Goal: Information Seeking & Learning: Learn about a topic

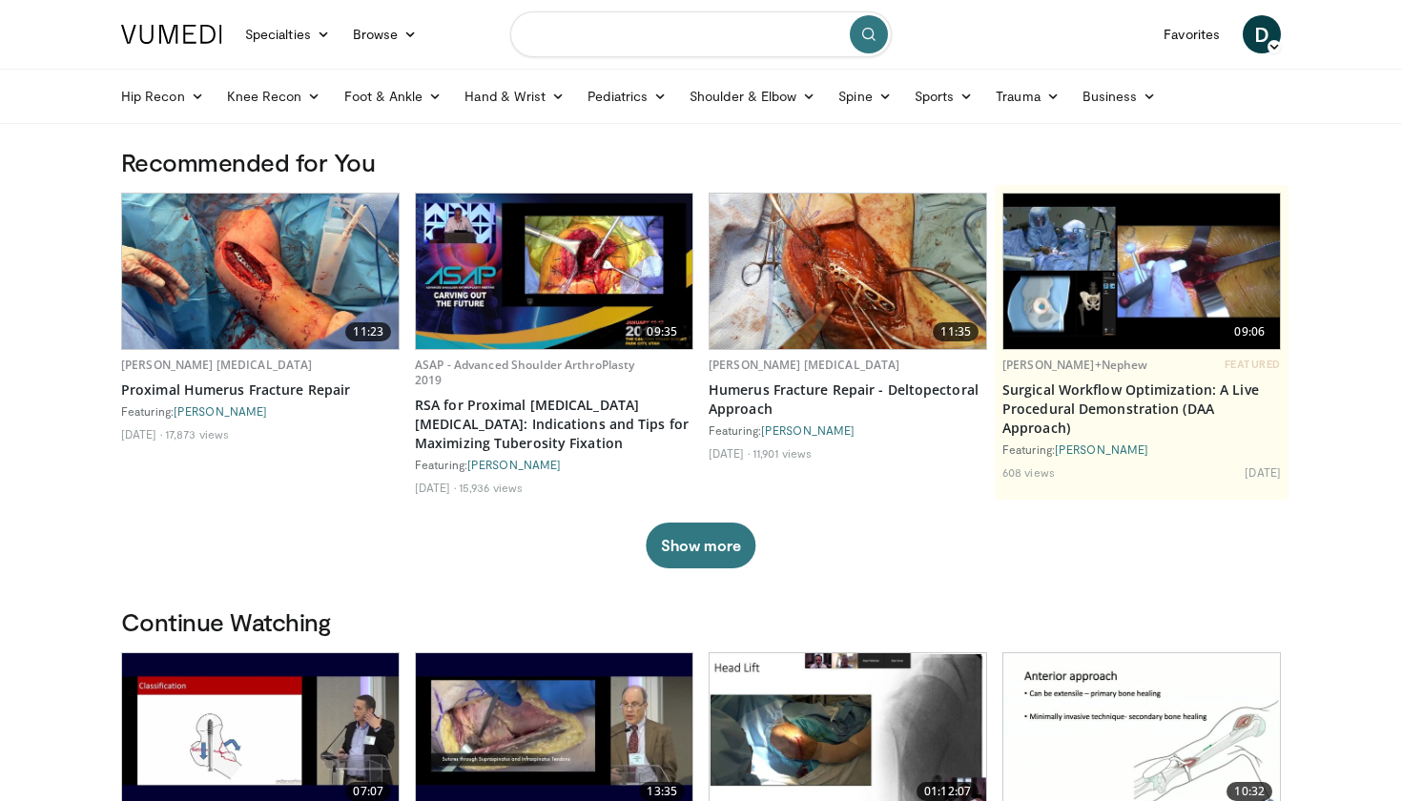
click at [613, 44] on input "Search topics, interventions" at bounding box center [701, 34] width 382 height 46
type input "**********"
click at [866, 34] on icon "submit" at bounding box center [868, 34] width 15 height 15
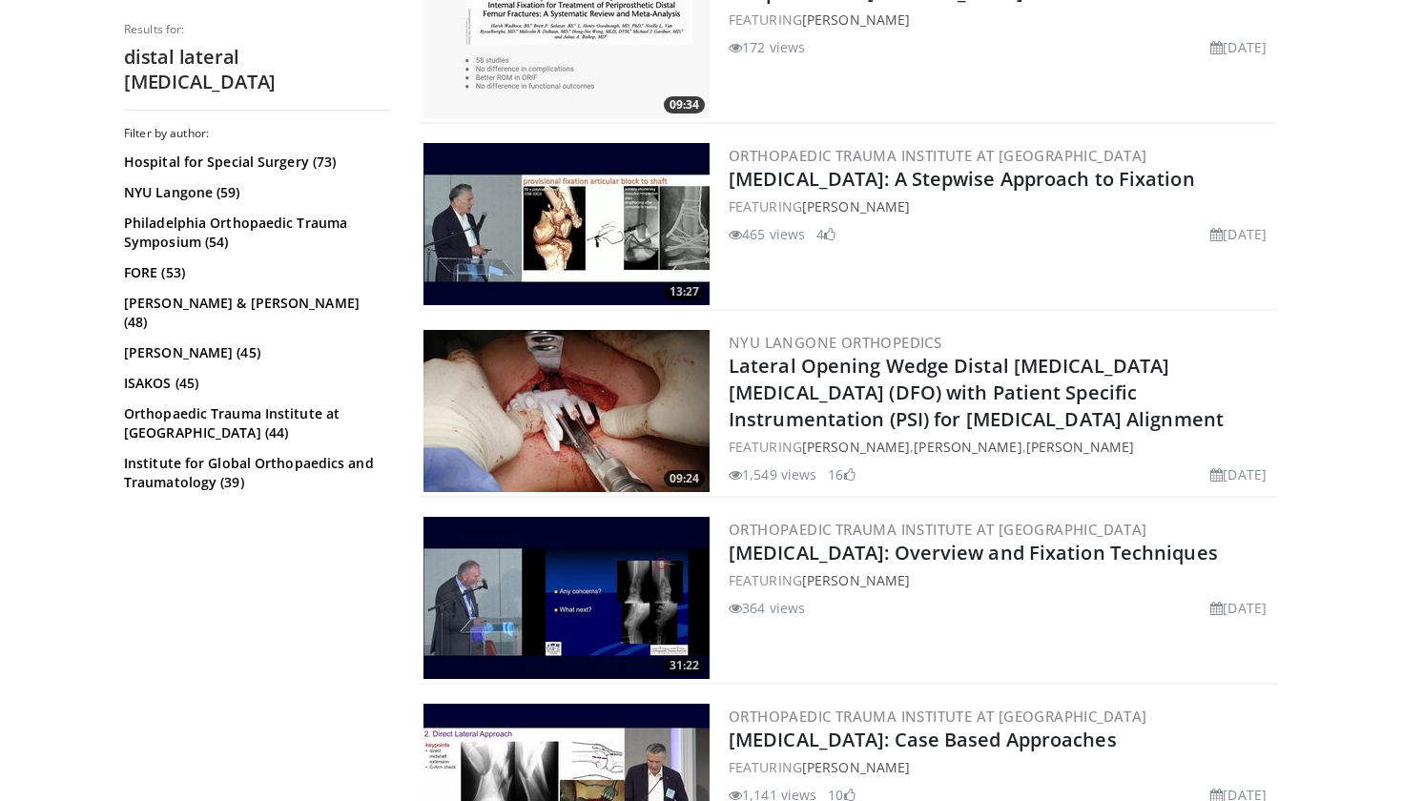
scroll to position [1191, 0]
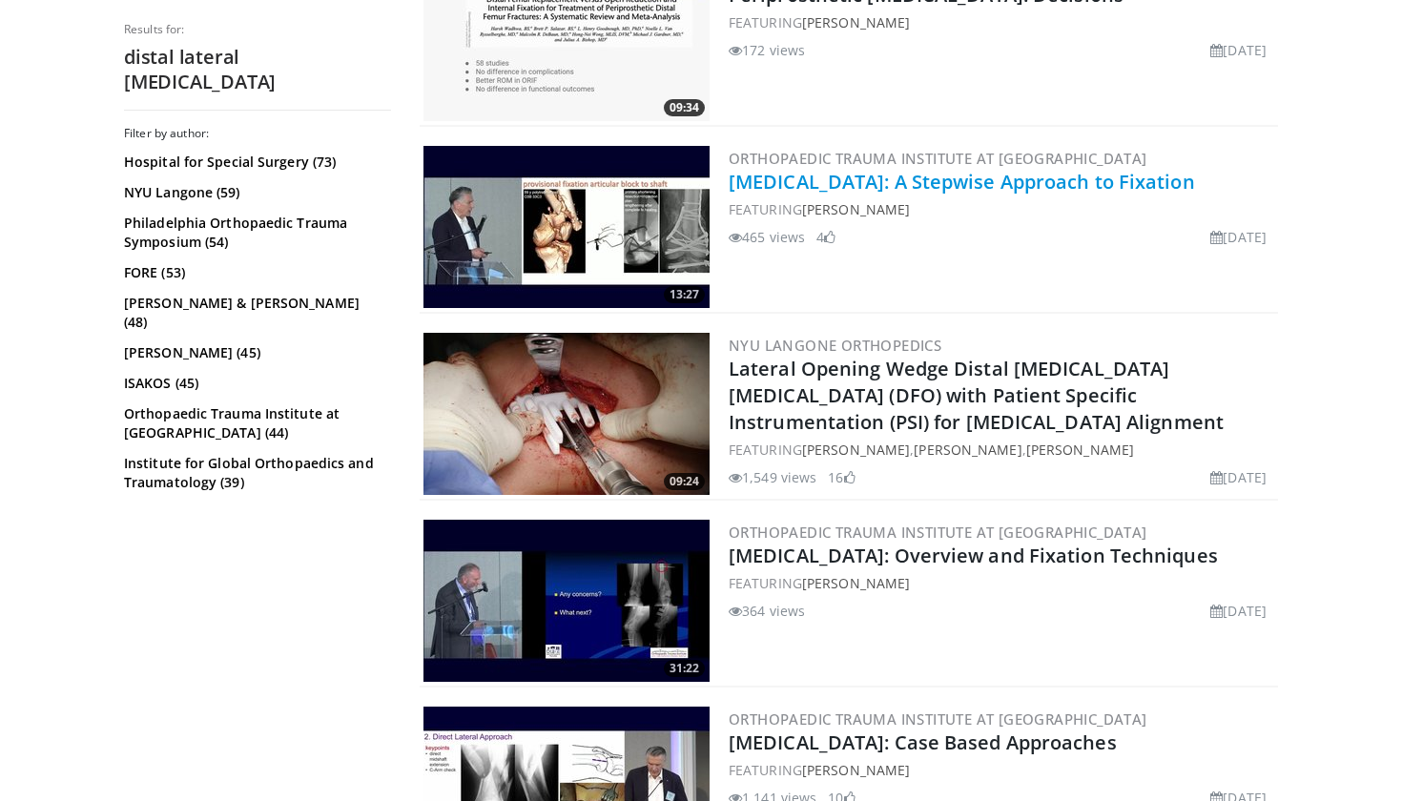
click at [1106, 181] on link "[MEDICAL_DATA]: A Stepwise Approach to Fixation" at bounding box center [962, 182] width 466 height 26
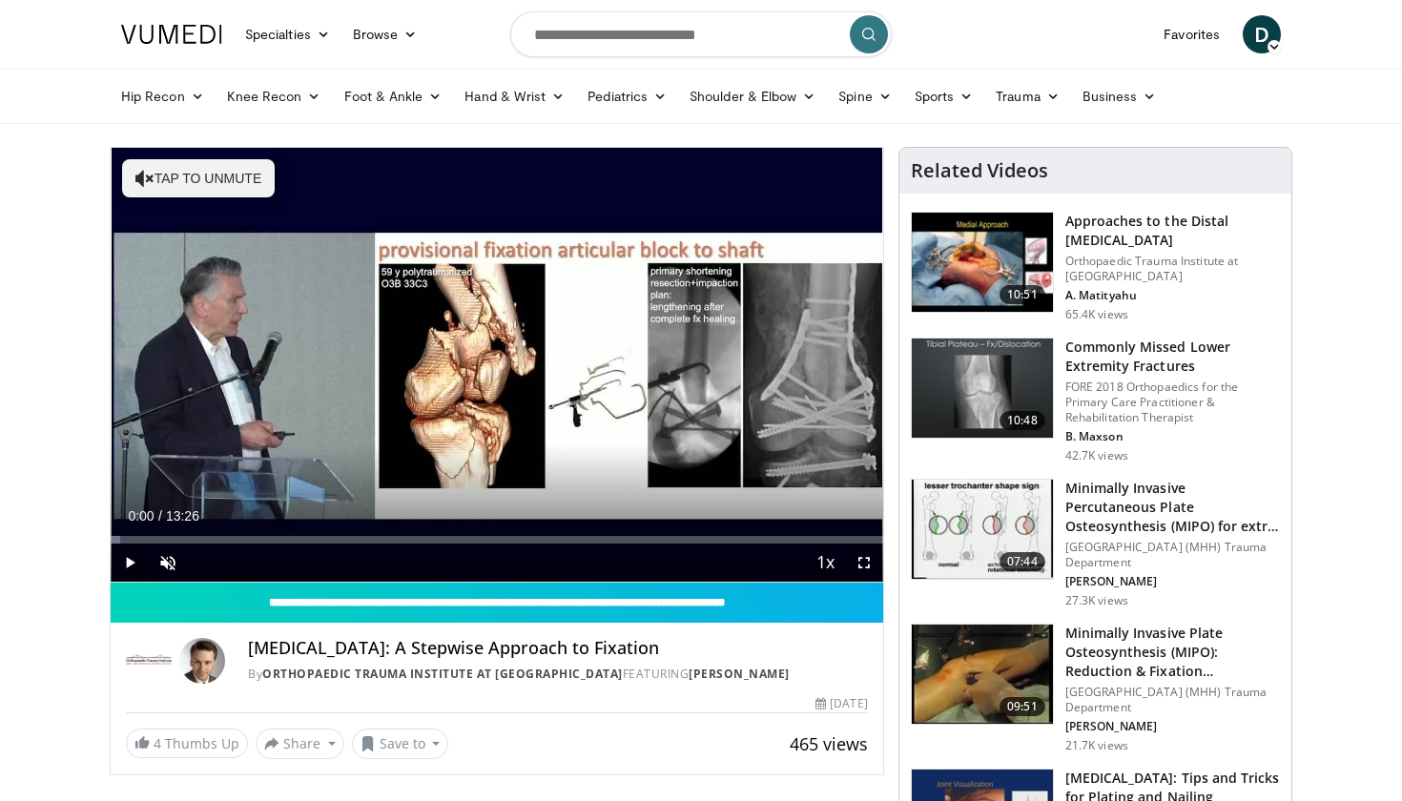
click at [129, 566] on span "Video Player" at bounding box center [130, 563] width 38 height 38
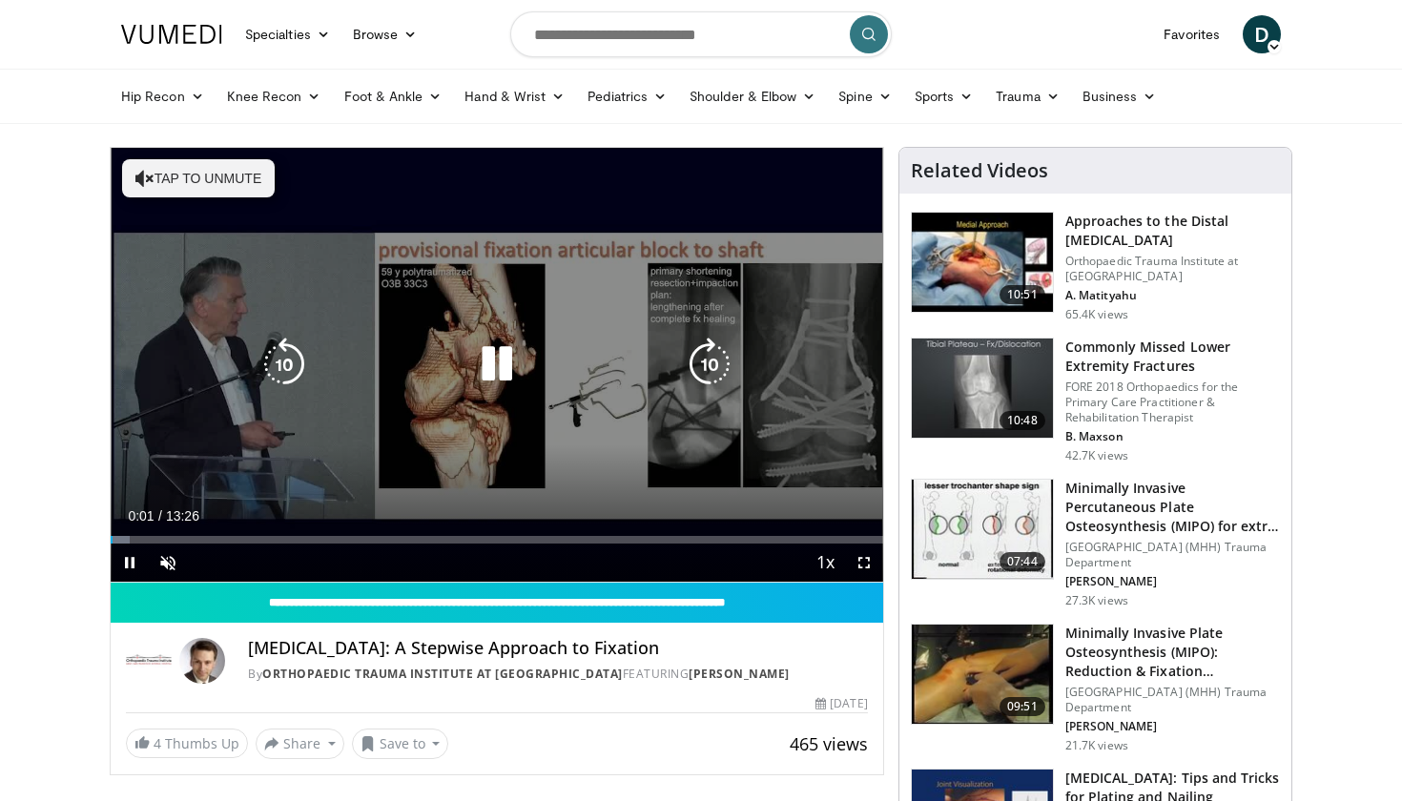
click at [701, 364] on icon "Video Player" at bounding box center [709, 364] width 53 height 53
click at [491, 365] on icon "Video Player" at bounding box center [496, 364] width 53 height 53
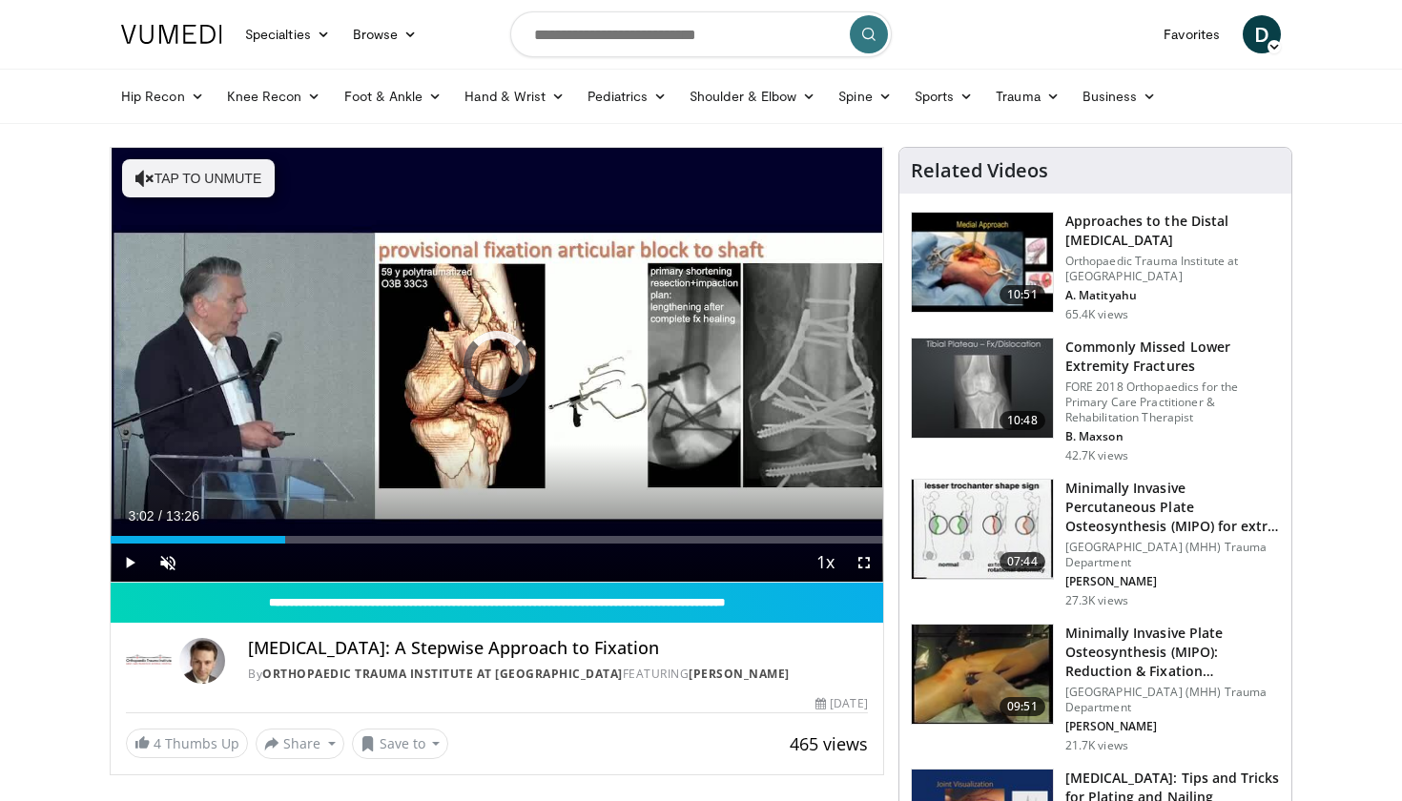
click at [491, 365] on div "30 seconds Tap to unmute" at bounding box center [497, 365] width 773 height 434
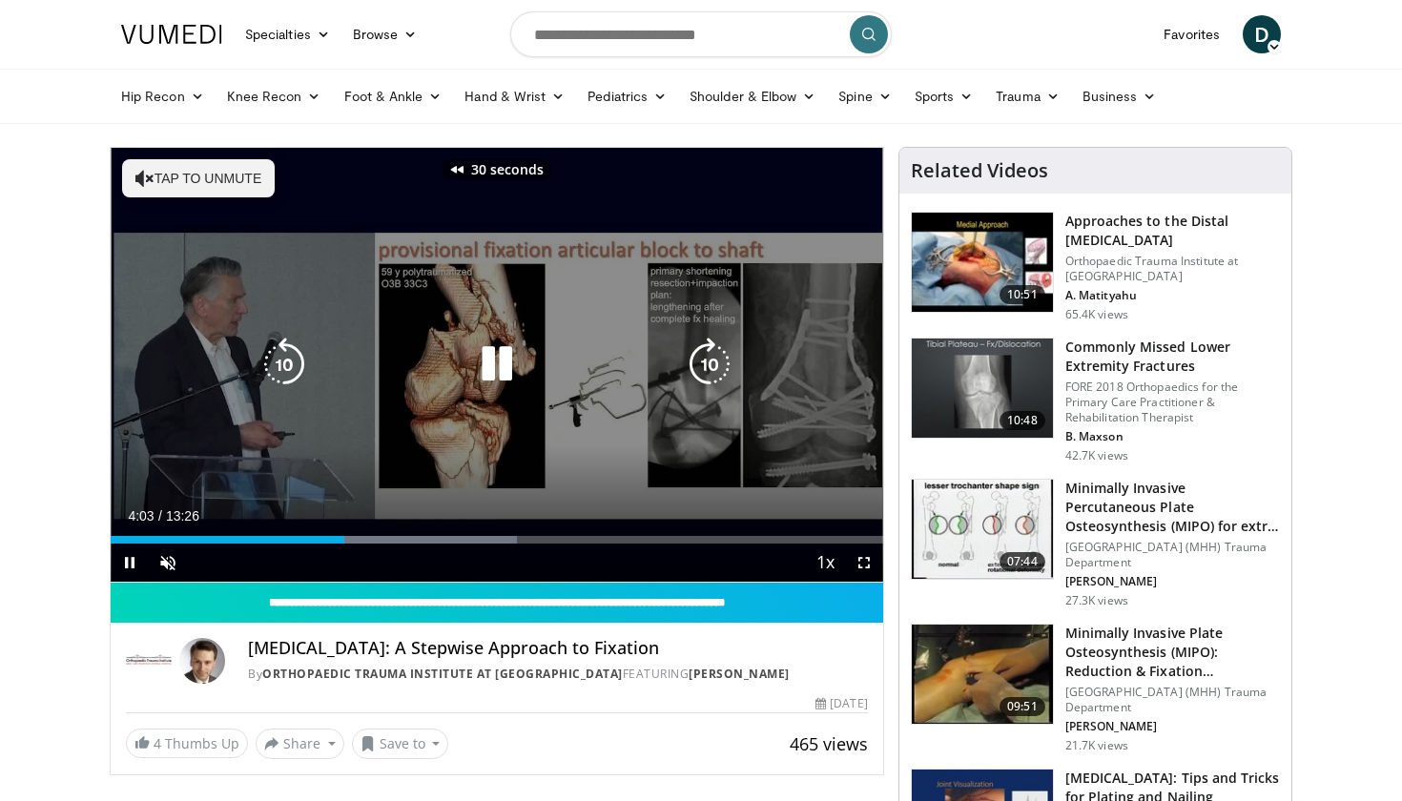
click at [866, 561] on span "Video Player" at bounding box center [864, 563] width 38 height 38
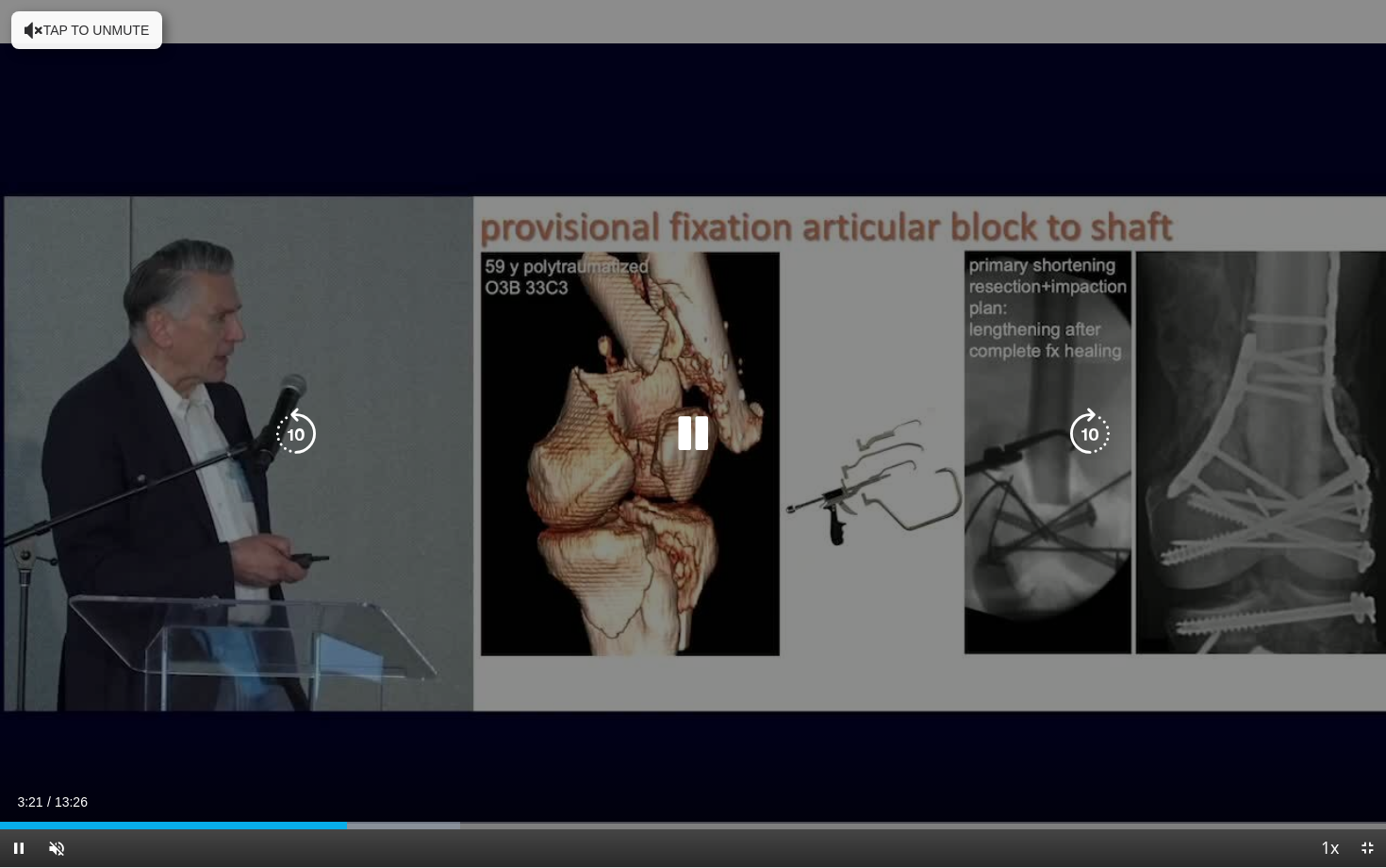
click at [1084, 430] on icon "Video Player" at bounding box center [1089, 433] width 52 height 52
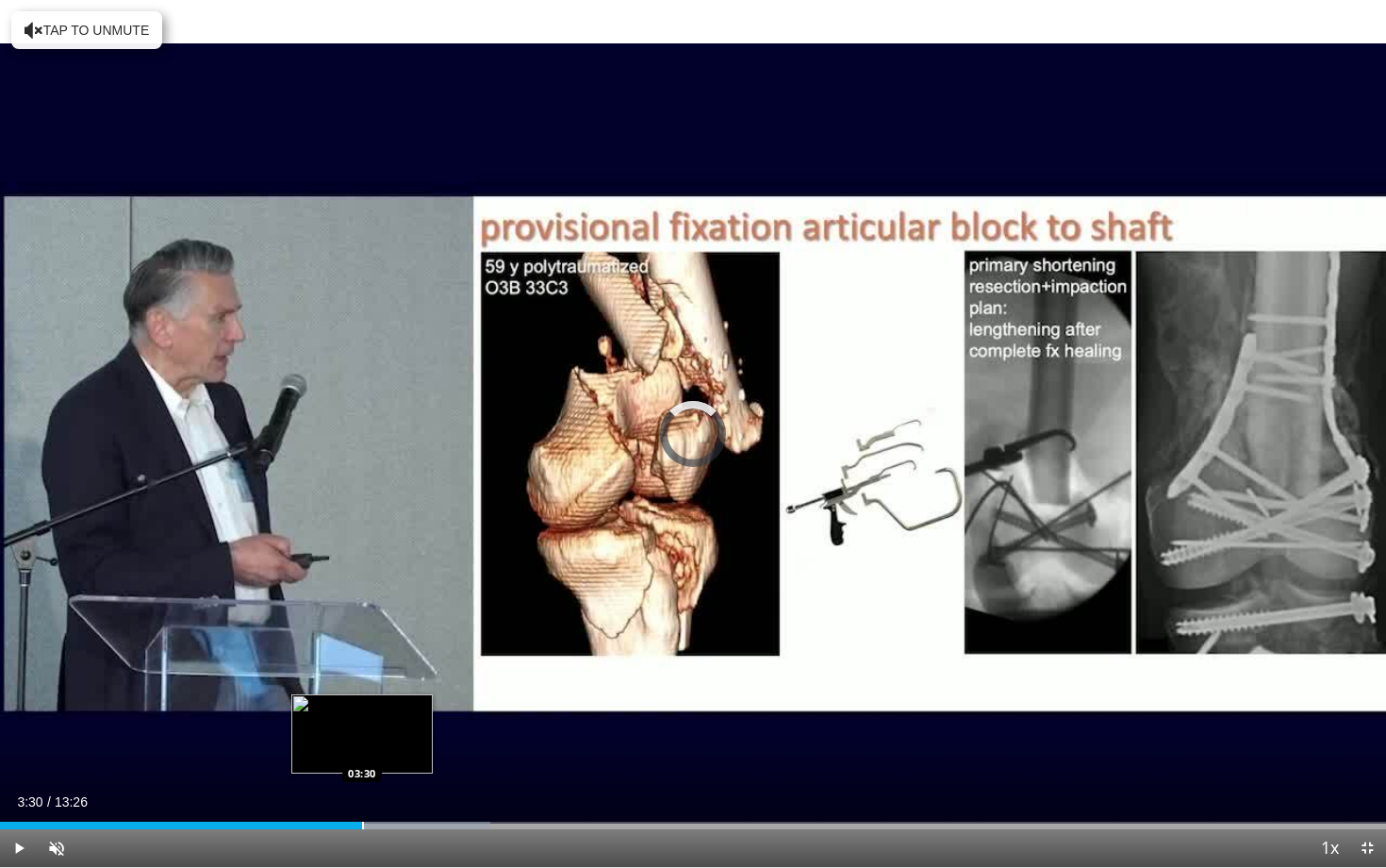
click at [362, 791] on div "Progress Bar" at bounding box center [363, 825] width 2 height 8
click at [355, 791] on div "Loaded : 37.68% 03:33 03:26" at bounding box center [693, 820] width 1386 height 18
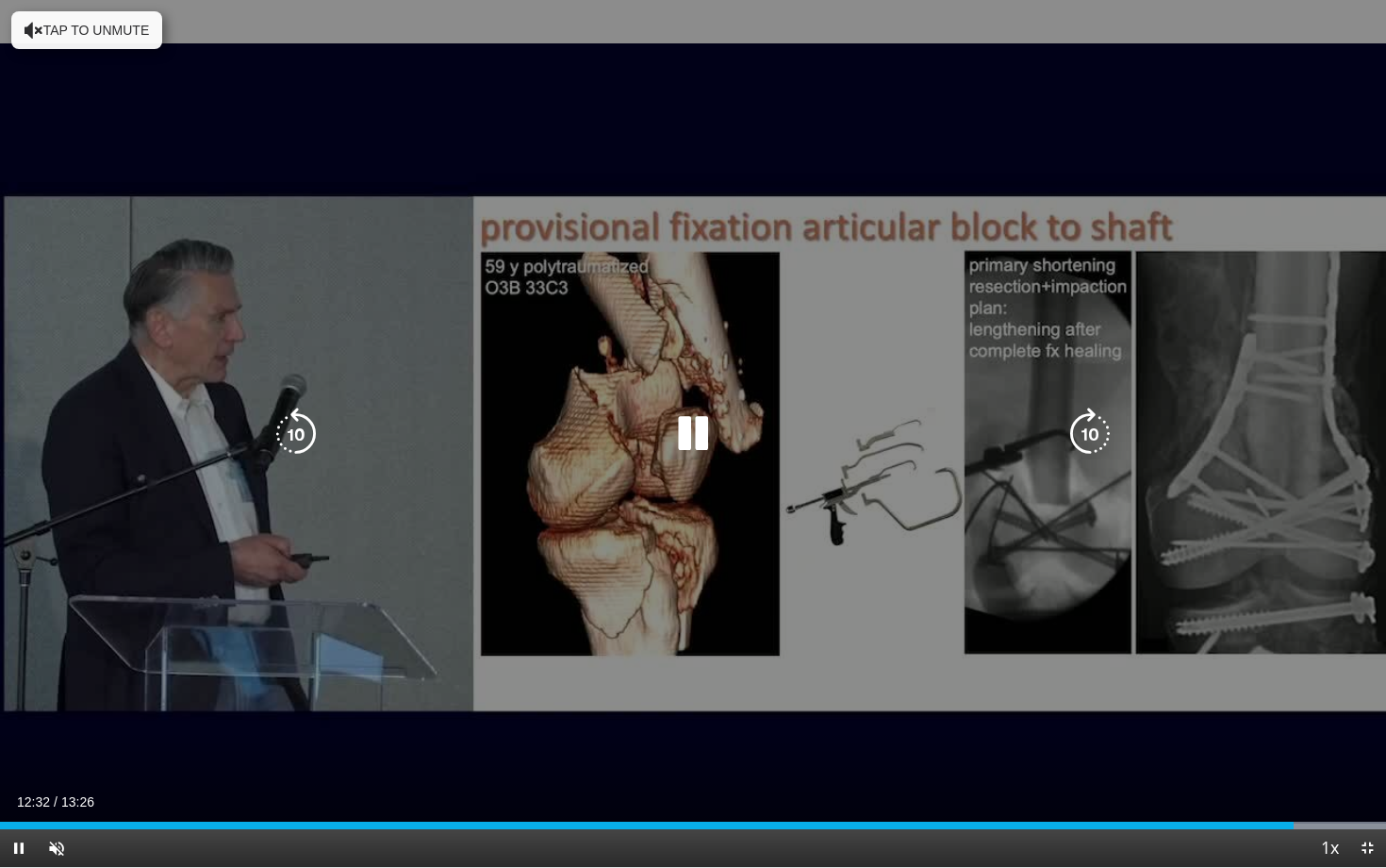
click at [716, 405] on div "20 seconds Tap to unmute" at bounding box center [693, 433] width 1386 height 867
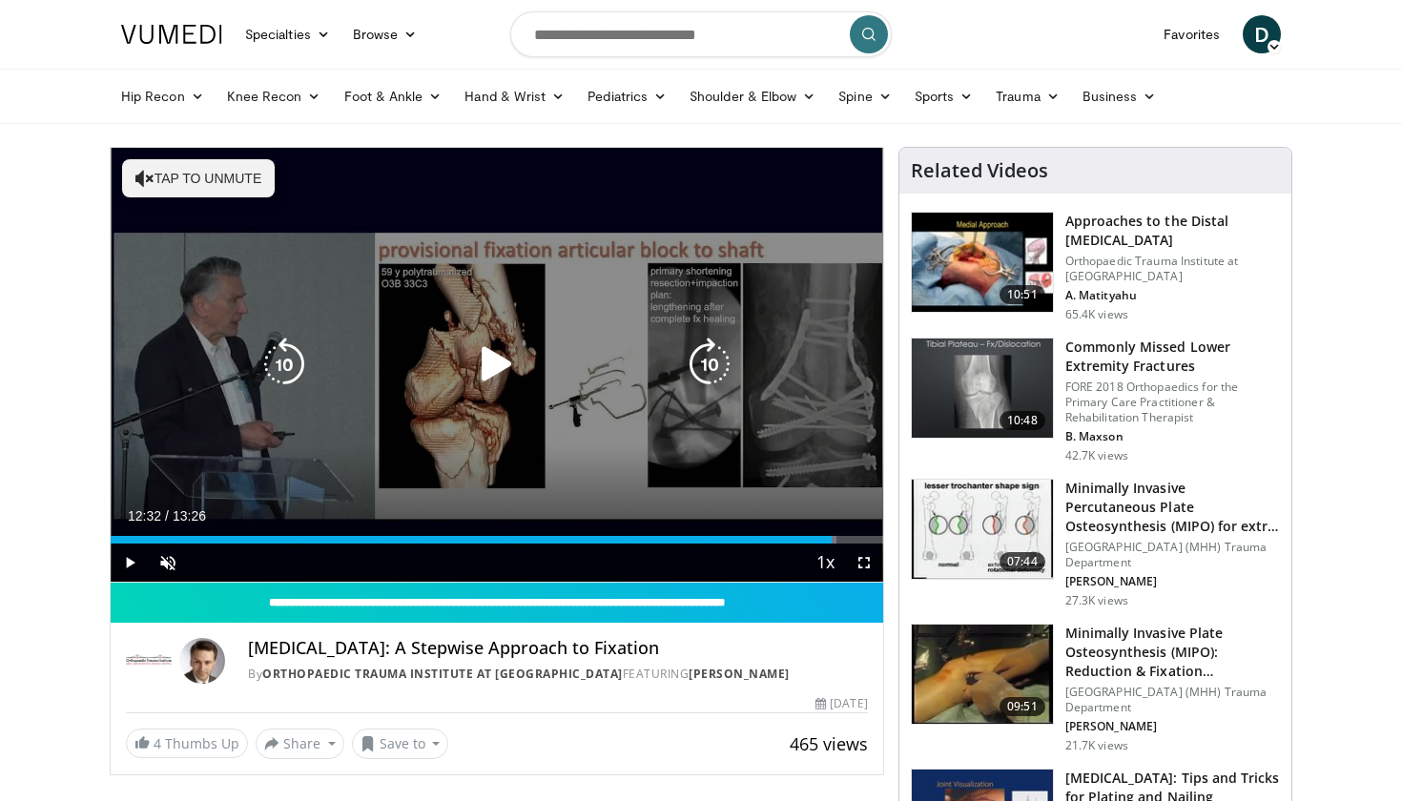
click at [485, 371] on icon "Video Player" at bounding box center [496, 364] width 53 height 53
click at [461, 362] on div "Video Player" at bounding box center [497, 364] width 464 height 38
click at [511, 362] on icon "Video Player" at bounding box center [496, 364] width 53 height 53
